Goal: Navigation & Orientation: Understand site structure

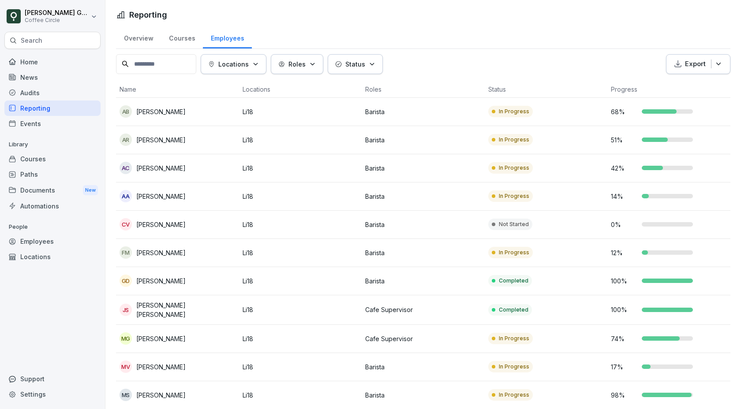
click at [600, 161] on td "In Progress" at bounding box center [546, 168] width 123 height 28
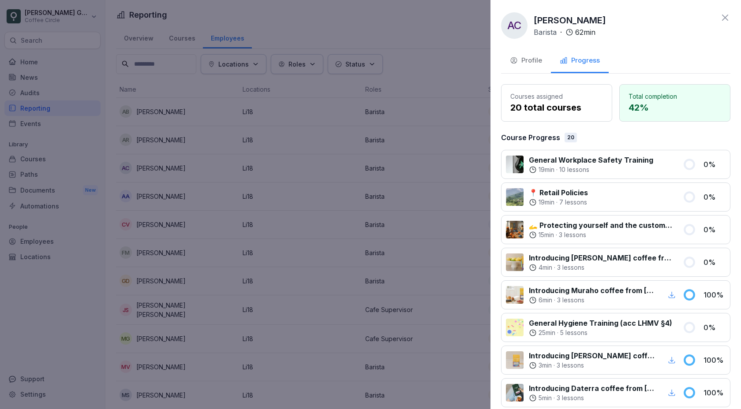
click at [533, 61] on div "Profile" at bounding box center [526, 61] width 32 height 10
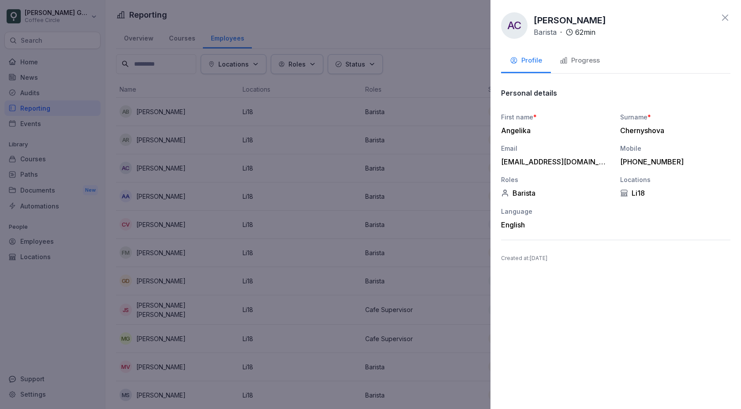
click at [420, 176] on div at bounding box center [370, 204] width 741 height 409
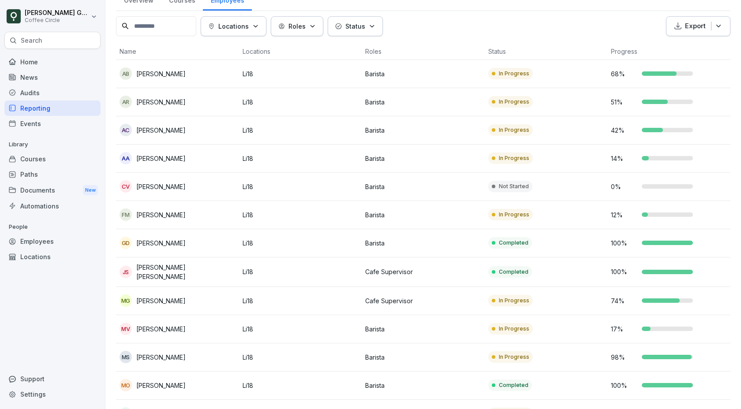
scroll to position [37, 0]
click at [596, 296] on td "In Progress" at bounding box center [546, 302] width 123 height 28
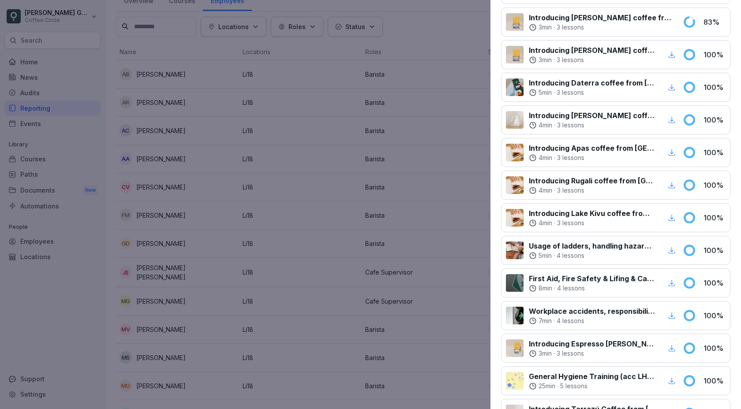
scroll to position [0, 0]
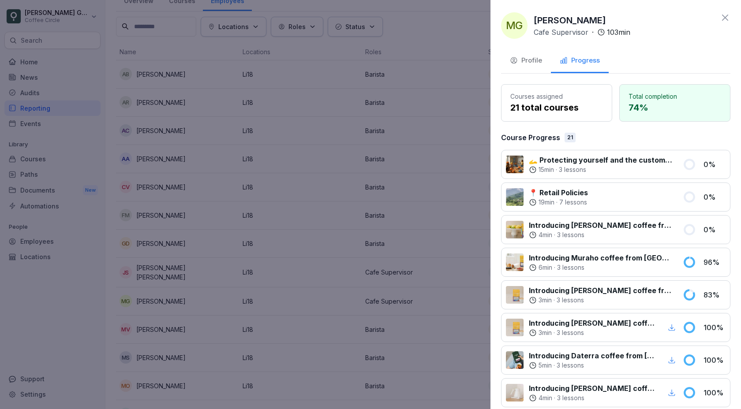
click at [569, 194] on p "📍 Retail Policies" at bounding box center [558, 192] width 59 height 11
click at [516, 200] on div at bounding box center [515, 197] width 18 height 18
click at [551, 91] on div "Courses assigned 21 total courses" at bounding box center [556, 102] width 111 height 37
click at [532, 63] on div "Profile" at bounding box center [526, 61] width 32 height 10
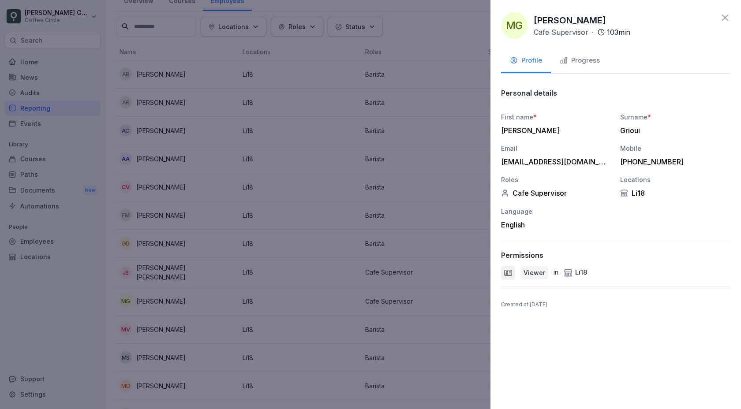
click at [60, 157] on div at bounding box center [370, 204] width 741 height 409
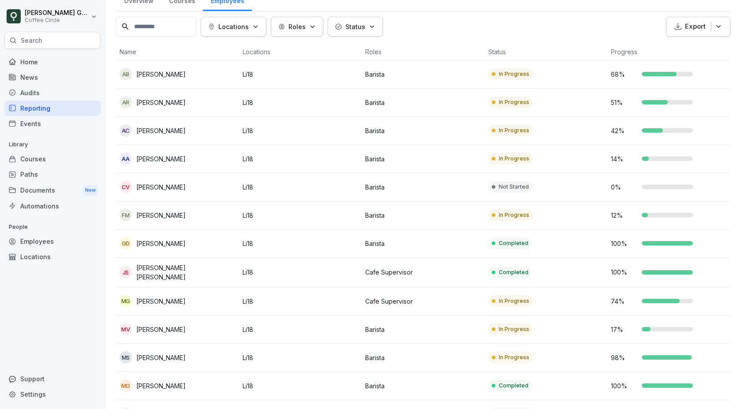
click at [38, 97] on div "Audits" at bounding box center [52, 92] width 96 height 15
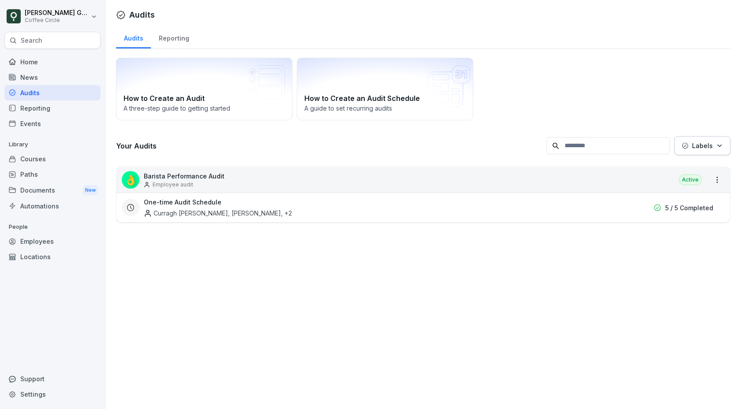
click at [40, 117] on div "Events" at bounding box center [52, 123] width 96 height 15
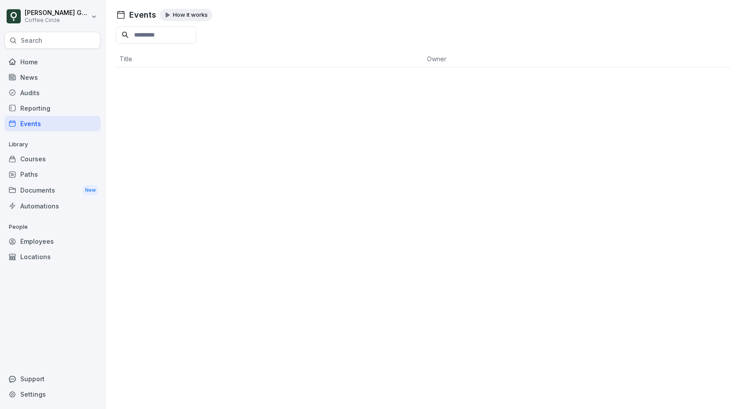
click at [59, 161] on div "Courses" at bounding box center [52, 158] width 96 height 15
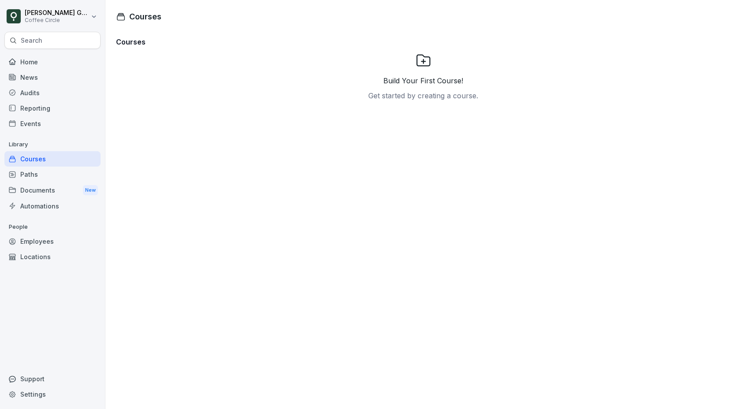
click at [43, 90] on div "Audits" at bounding box center [52, 92] width 96 height 15
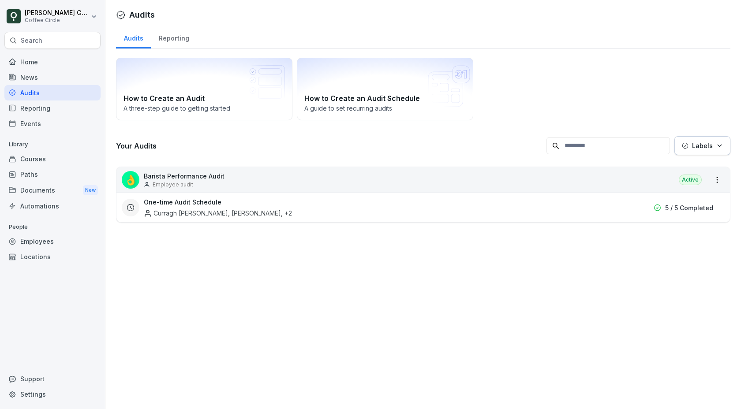
click at [43, 73] on div "News" at bounding box center [52, 77] width 96 height 15
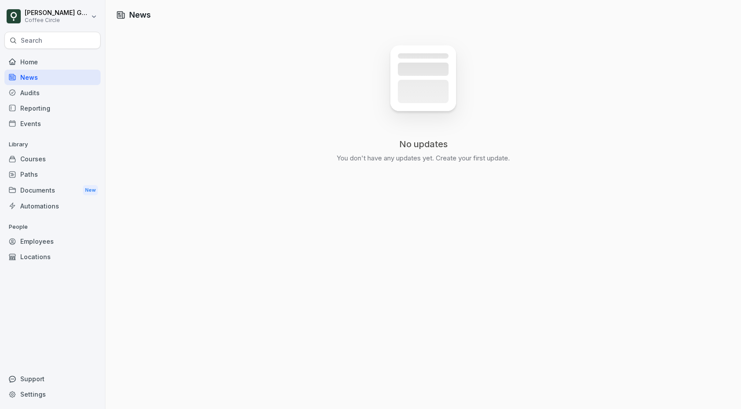
click at [49, 62] on div "Home" at bounding box center [52, 61] width 96 height 15
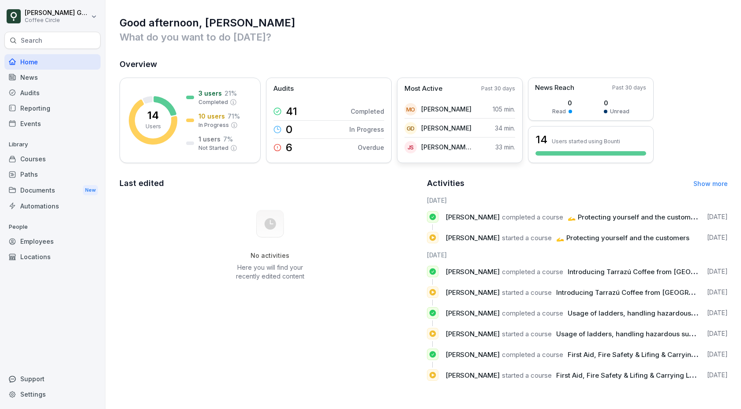
click at [461, 109] on p "[PERSON_NAME]" at bounding box center [446, 109] width 50 height 9
